Goal: Communication & Community: Ask a question

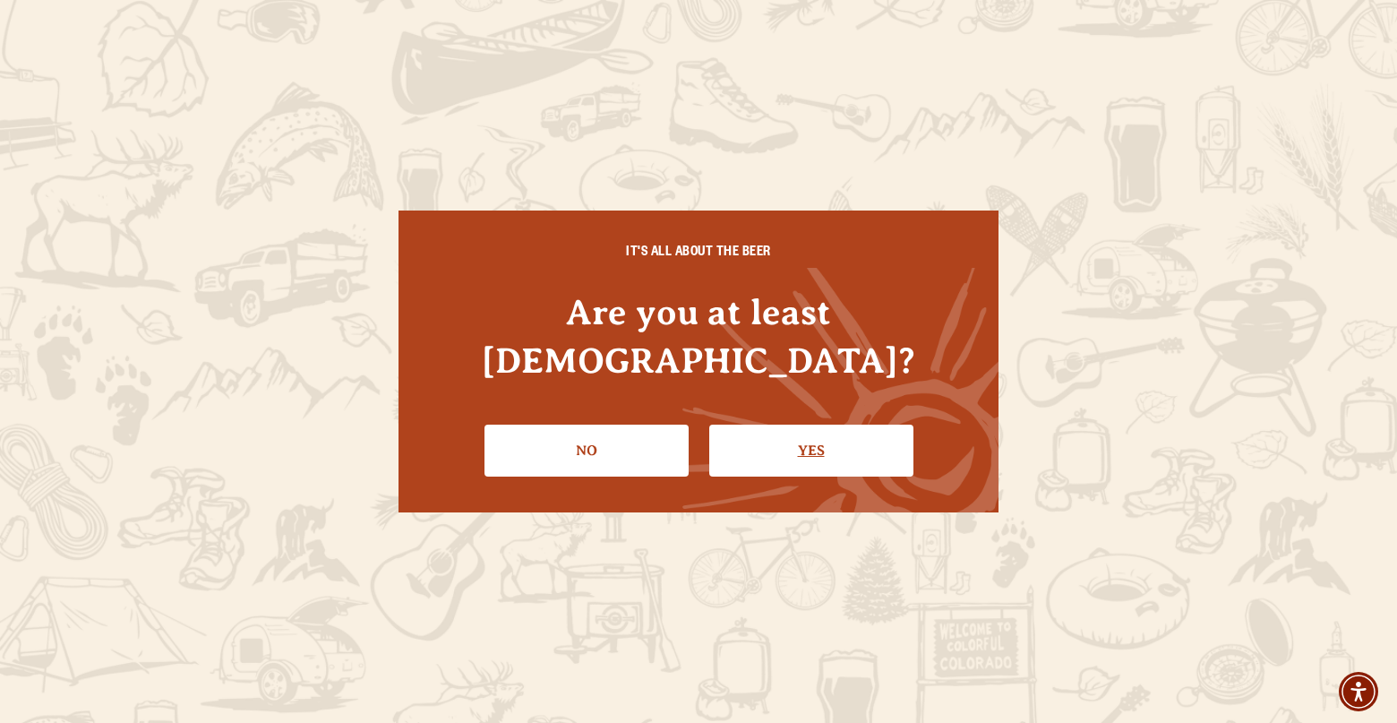
click at [813, 432] on link "Yes" at bounding box center [811, 451] width 204 height 52
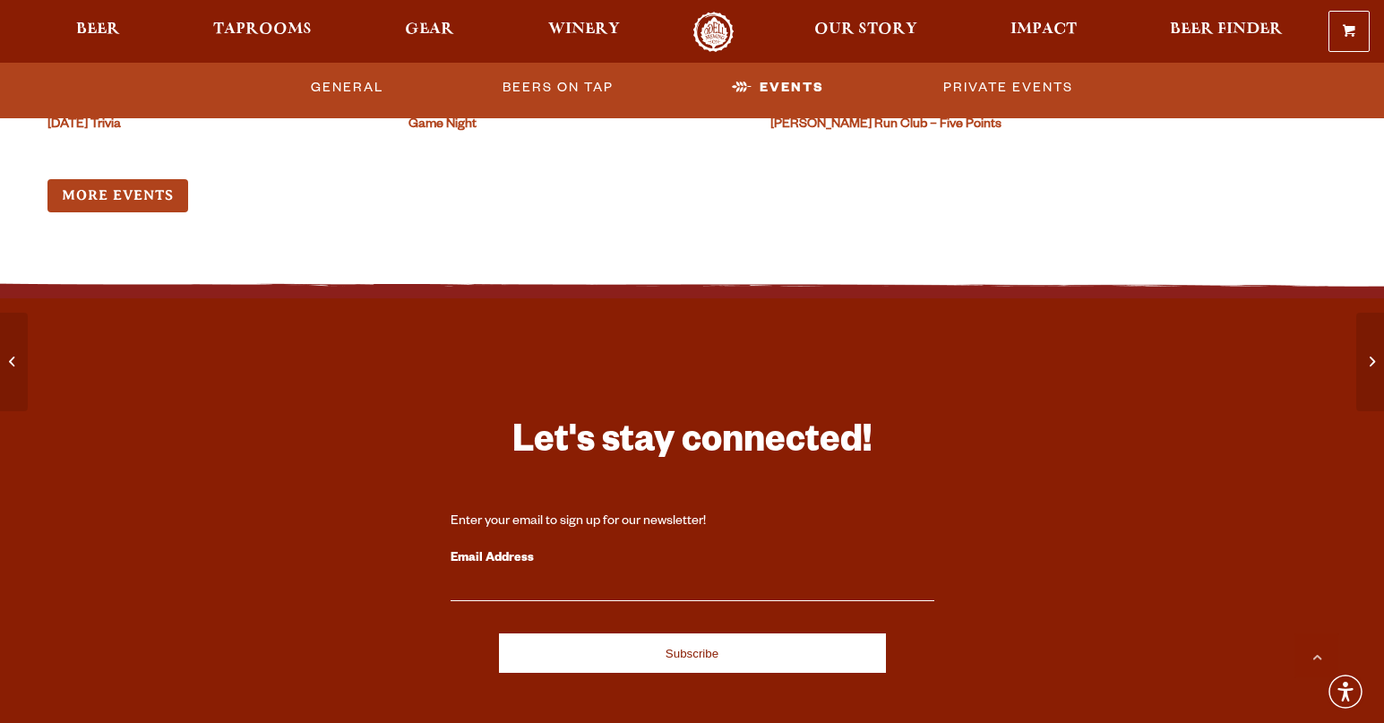
scroll to position [6409, 0]
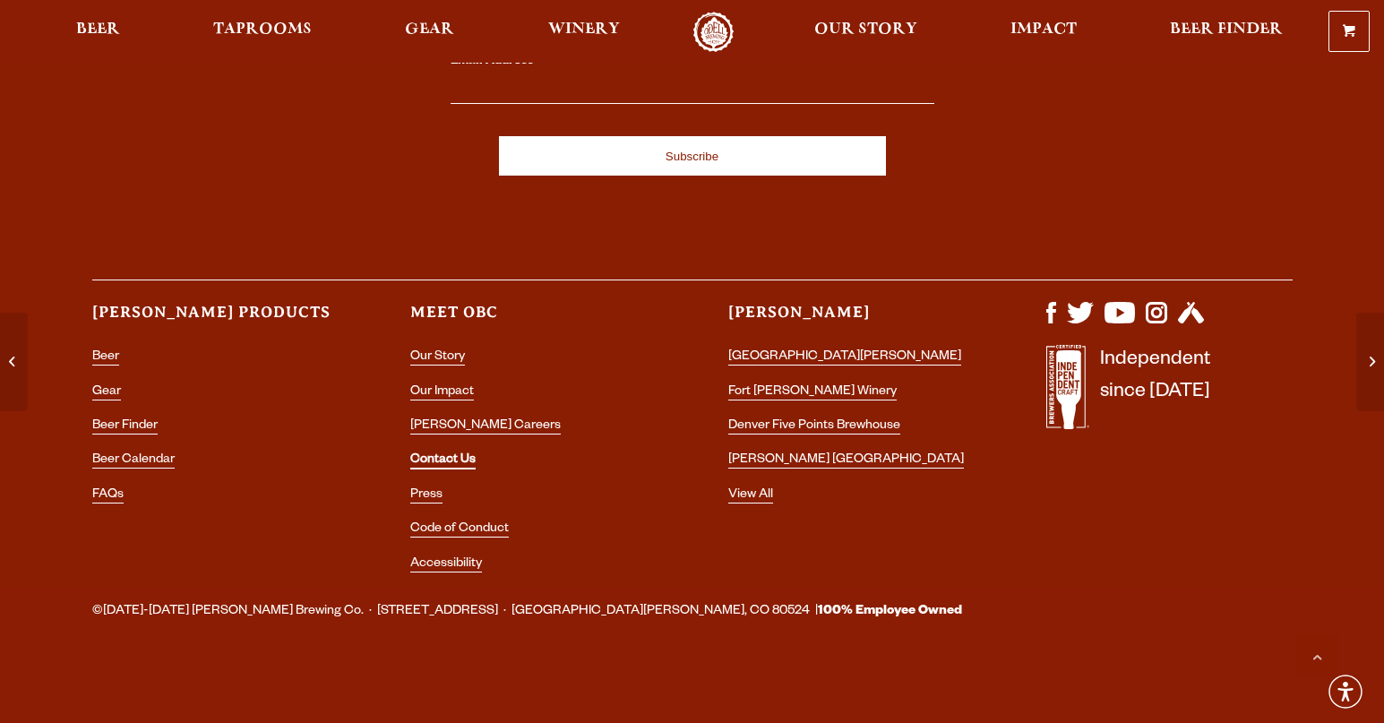
click at [471, 457] on link "Contact Us" at bounding box center [442, 461] width 65 height 16
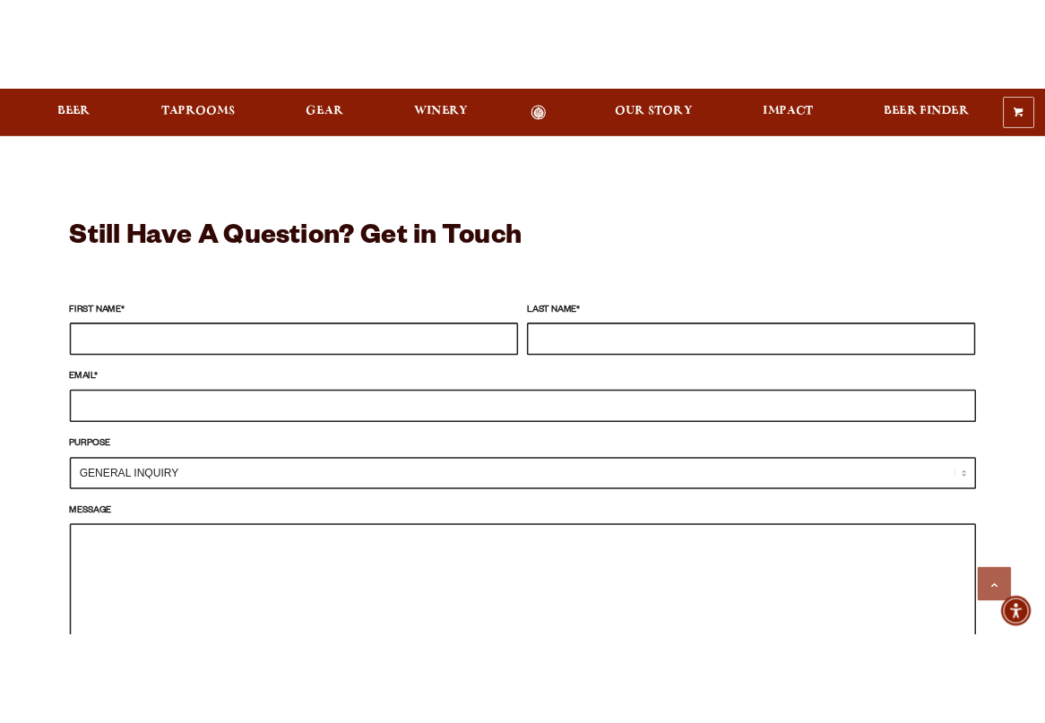
scroll to position [1612, 0]
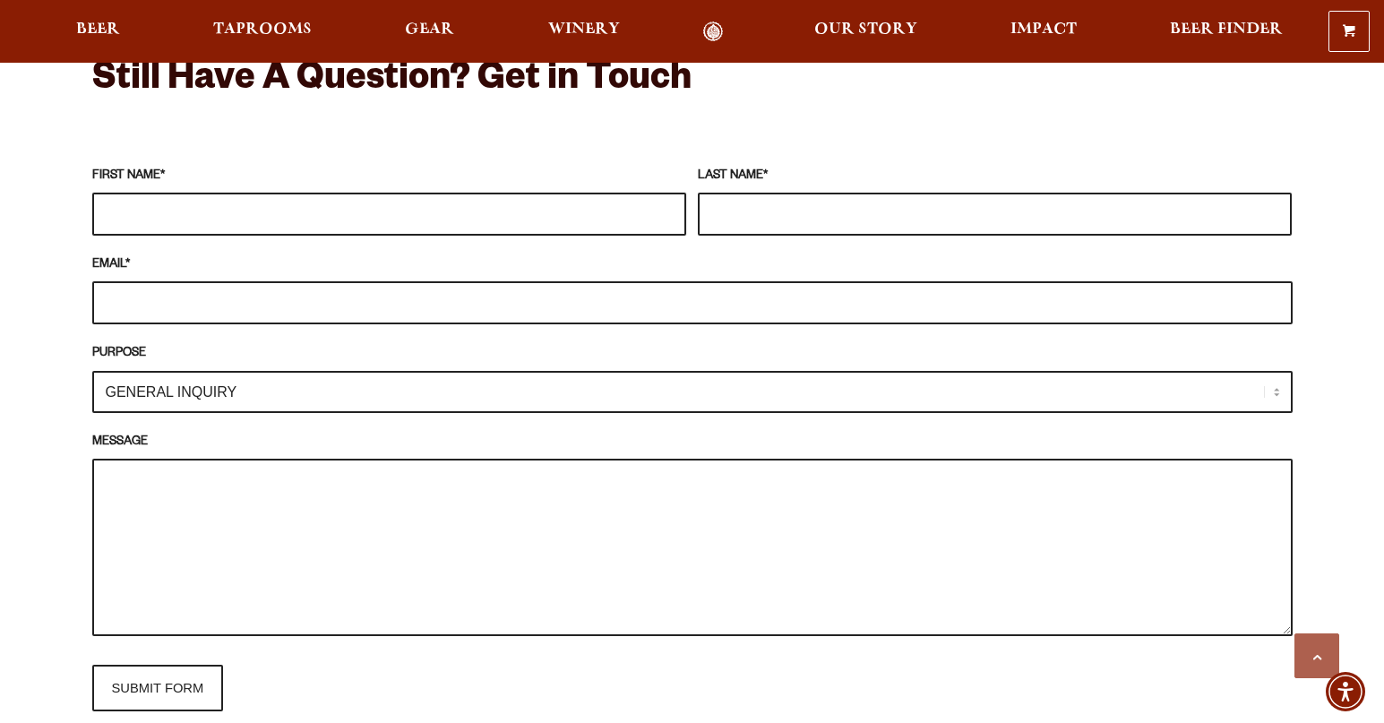
click at [172, 193] on input "FIRST NAME *" at bounding box center [389, 214] width 594 height 43
type input "Will"
type input "[PERSON_NAME]"
type input "[EMAIL_ADDRESS][DOMAIN_NAME]"
click at [177, 505] on textarea "MESSAGE" at bounding box center [692, 547] width 1200 height 177
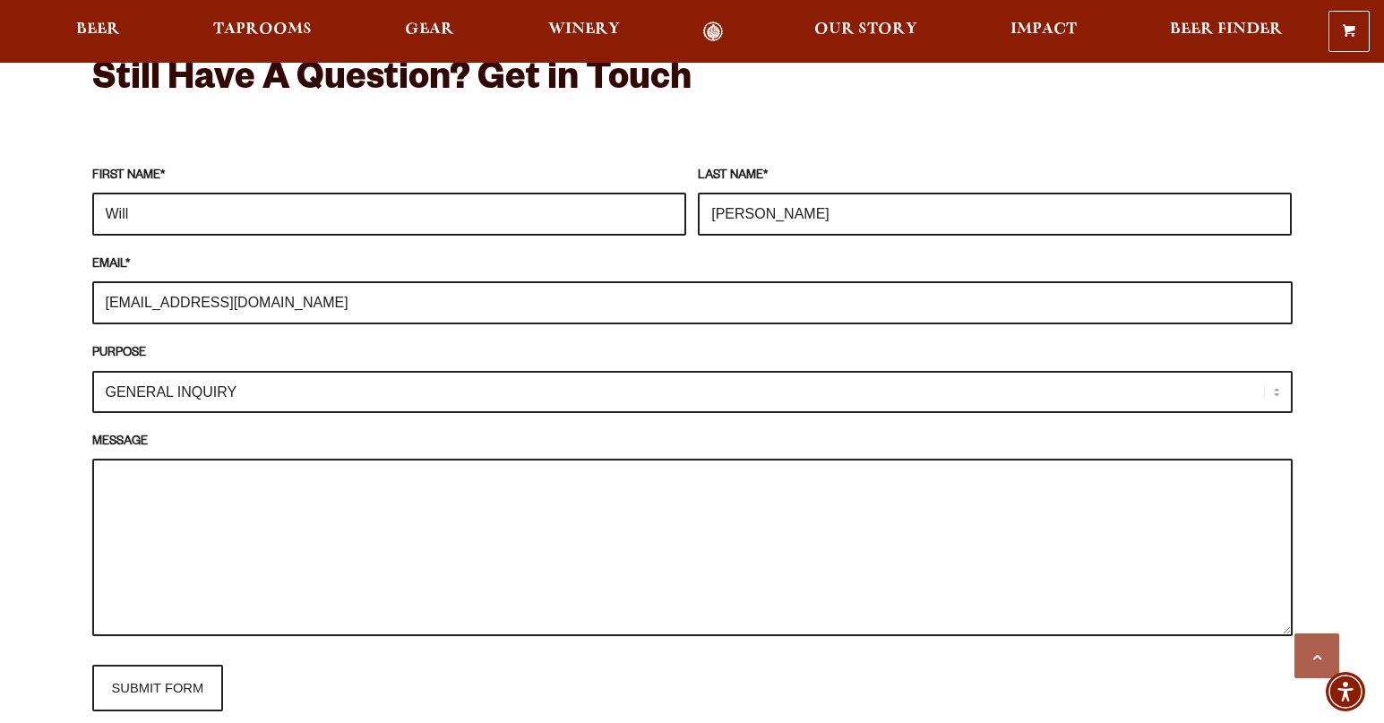
click at [368, 515] on textarea "MESSAGE" at bounding box center [692, 547] width 1200 height 177
paste textarea "Hi there, hope all is well. My name is [PERSON_NAME] and I'm w/ Big Stick [PERS…"
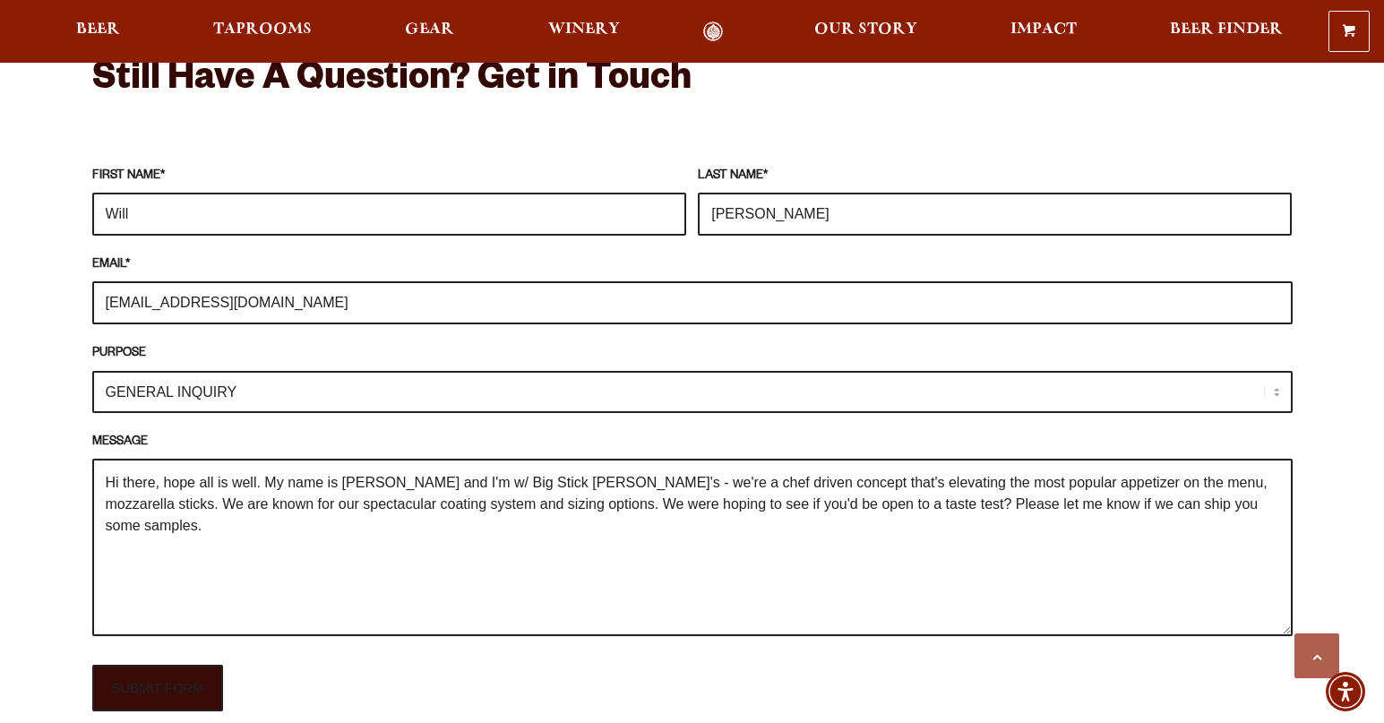
type textarea "Hi there, hope all is well. My name is Will Reynolds and I'm w/ Big Stick Willy…"
click at [150, 674] on input "SUBMIT FORM" at bounding box center [158, 688] width 132 height 47
type input "Sending"
